Goal: Navigation & Orientation: Find specific page/section

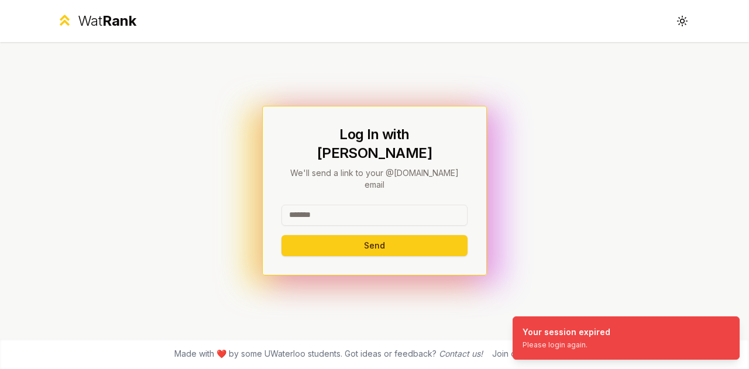
click at [400, 205] on input at bounding box center [374, 215] width 186 height 21
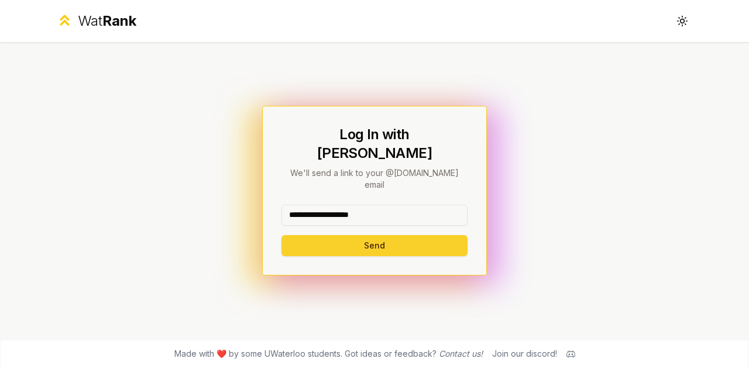
click at [384, 235] on button "Send" at bounding box center [374, 245] width 186 height 21
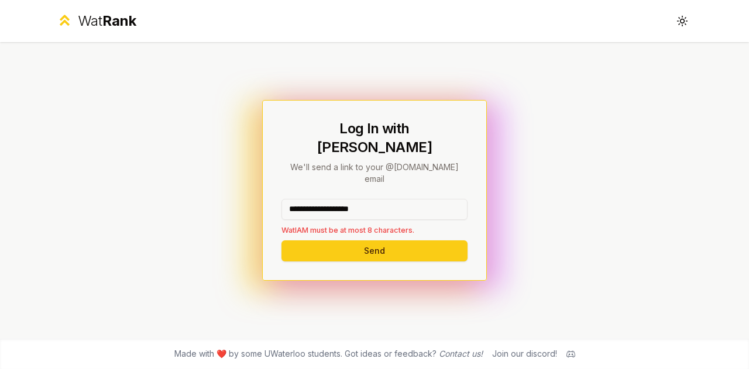
click at [405, 199] on input "**********" at bounding box center [374, 209] width 186 height 21
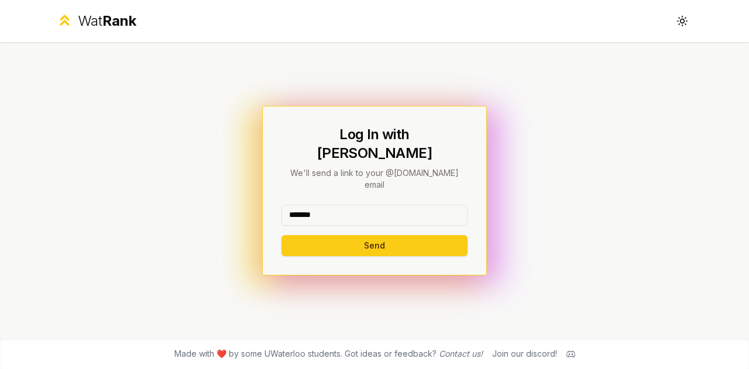
type input "*******"
click at [281, 235] on button "Send" at bounding box center [374, 245] width 186 height 21
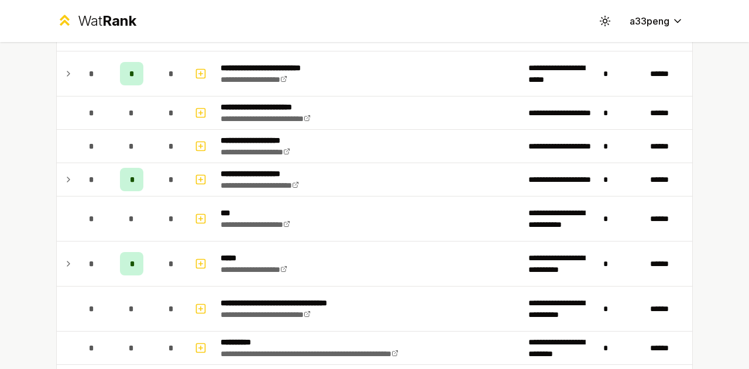
scroll to position [601, 0]
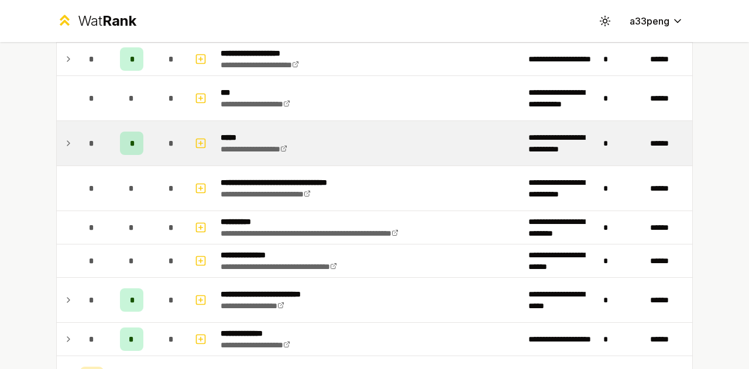
click at [67, 141] on icon at bounding box center [68, 143] width 2 height 5
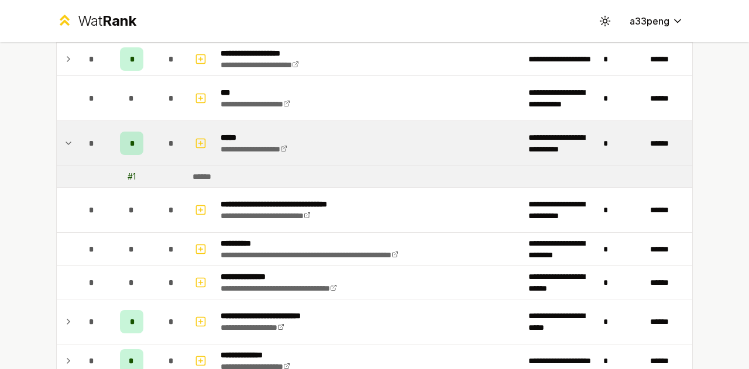
click at [64, 139] on icon at bounding box center [68, 143] width 9 height 14
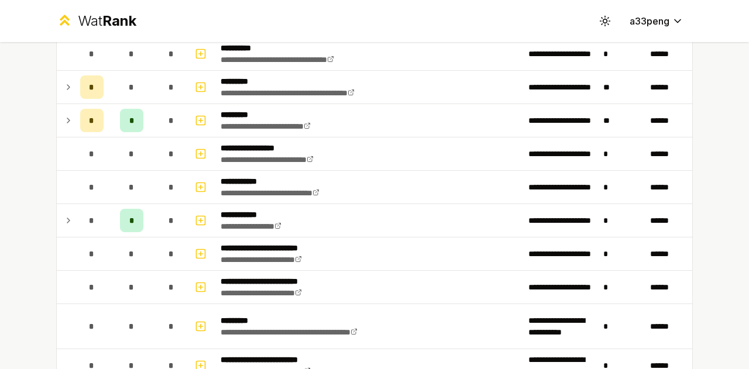
scroll to position [1266, 0]
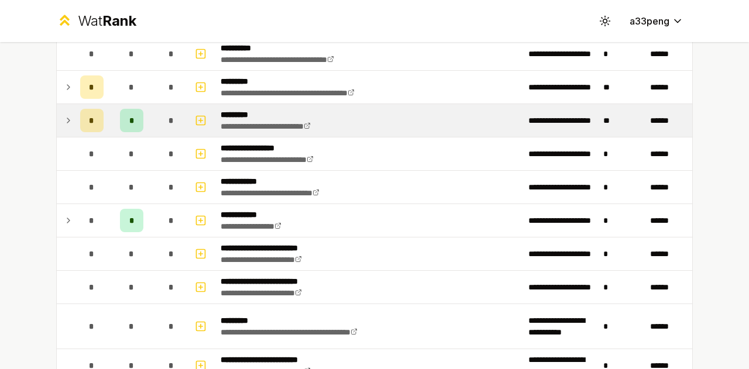
click at [64, 113] on icon at bounding box center [68, 120] width 9 height 14
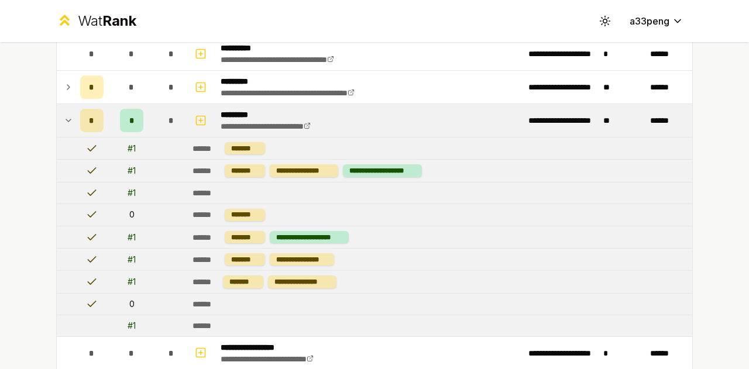
click at [64, 113] on icon at bounding box center [68, 120] width 9 height 14
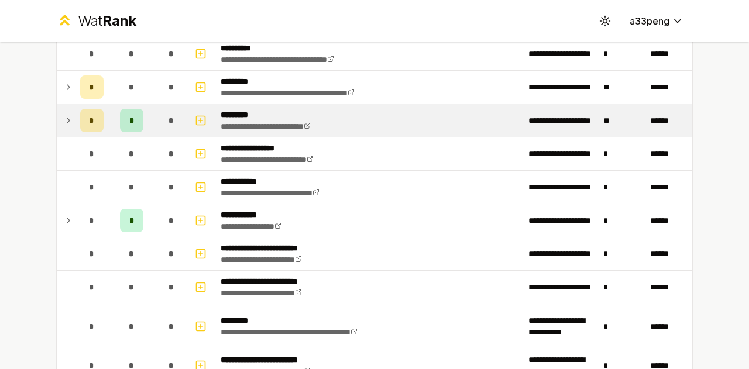
click at [64, 113] on icon at bounding box center [68, 120] width 9 height 14
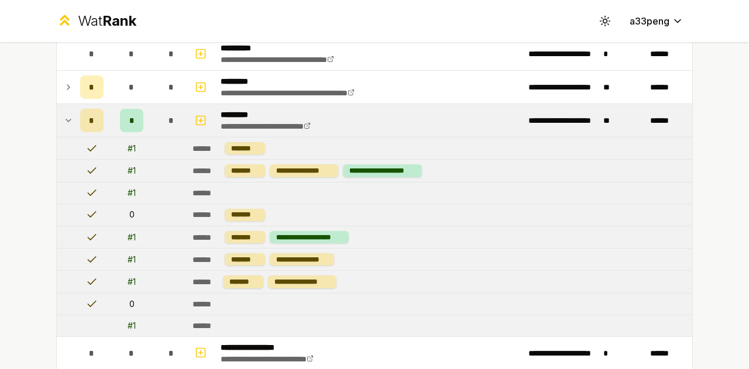
click at [64, 113] on icon at bounding box center [68, 120] width 9 height 14
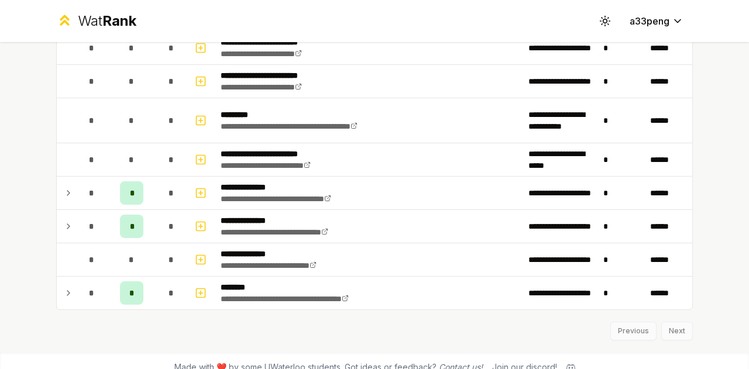
scroll to position [1476, 0]
